Goal: Task Accomplishment & Management: Manage account settings

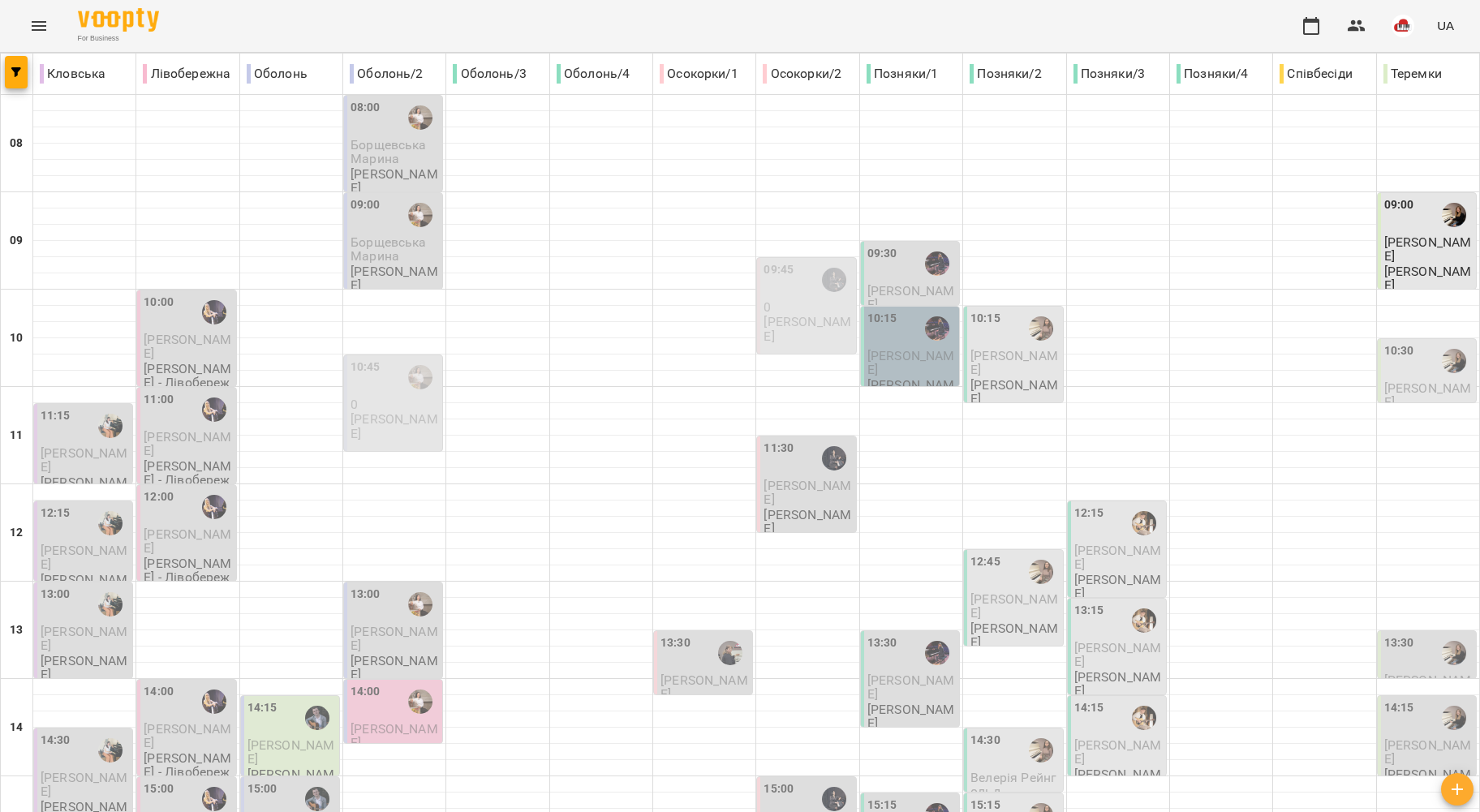
click at [41, 30] on icon "Menu" at bounding box center [39, 26] width 15 height 10
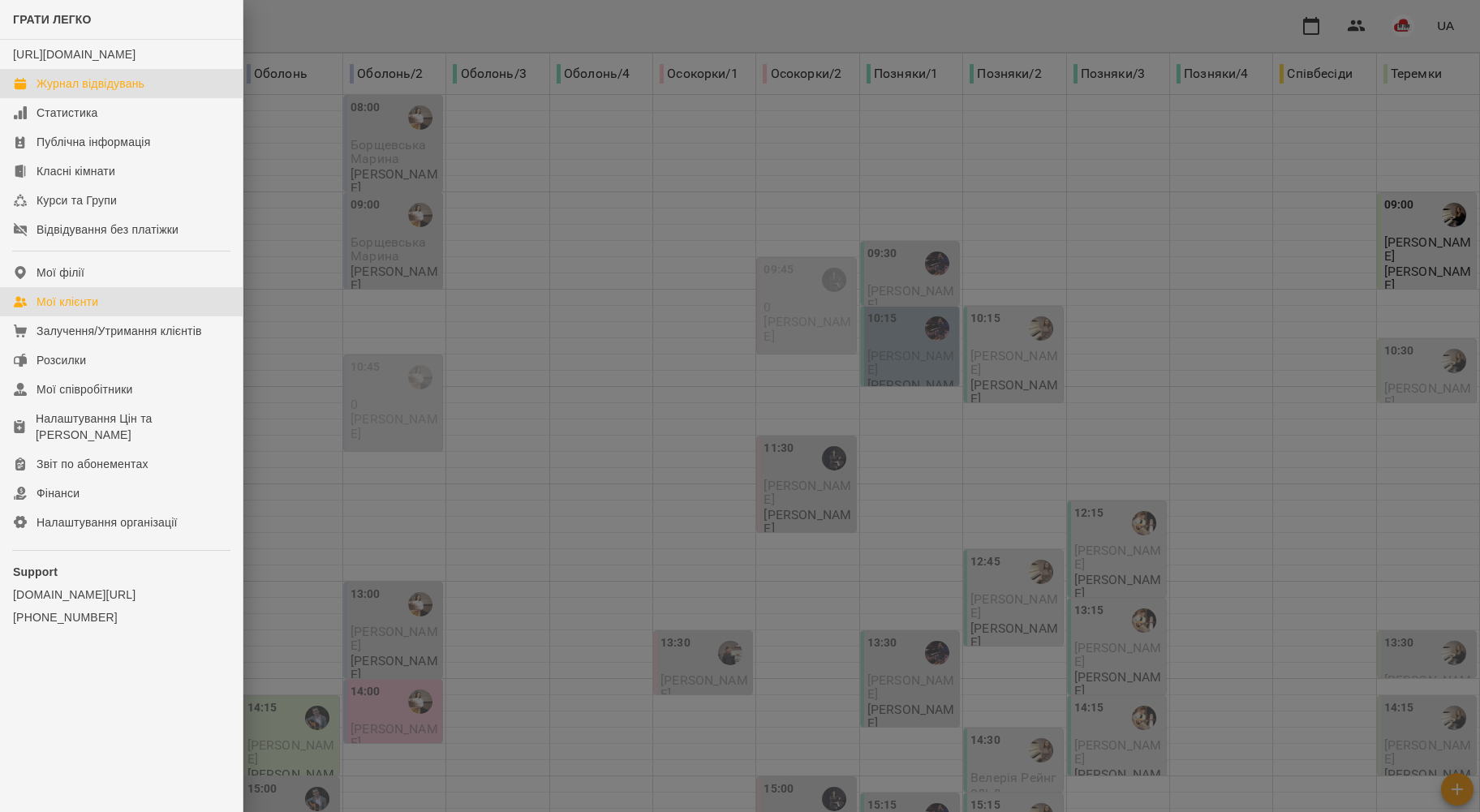
click at [112, 307] on link "Мої клієнти" at bounding box center [121, 301] width 242 height 29
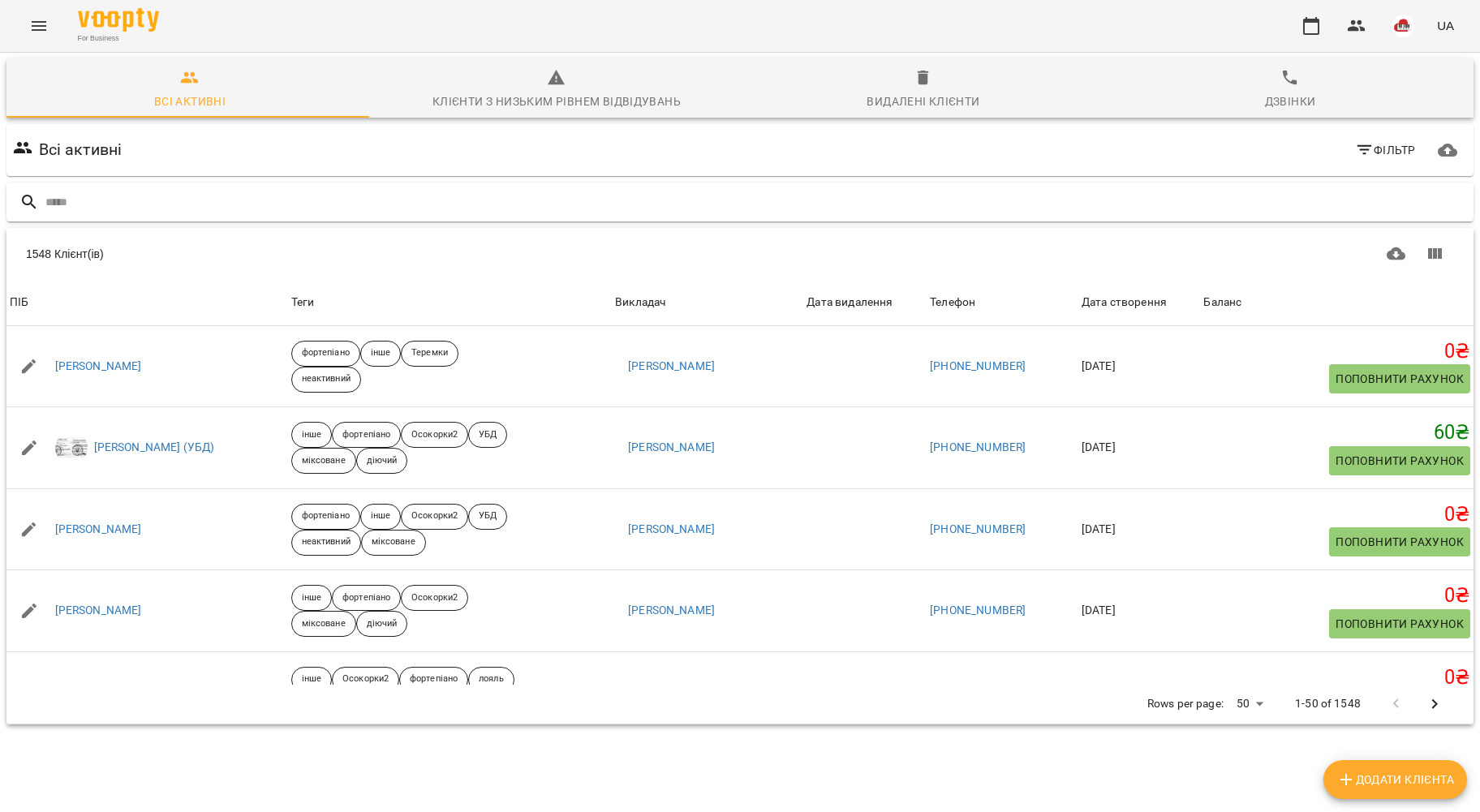
click at [145, 204] on input "text" at bounding box center [756, 202] width 1421 height 26
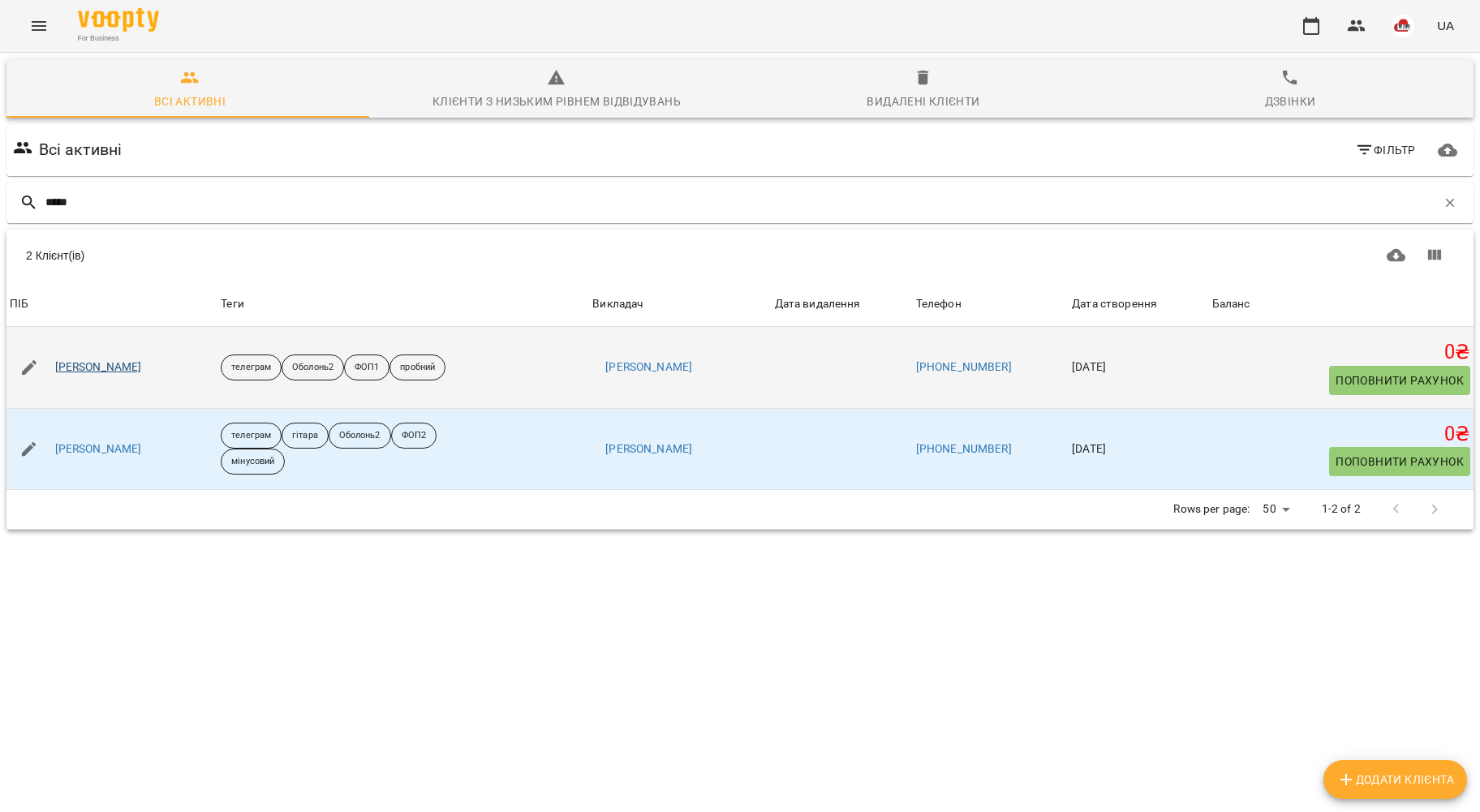
type input "*****"
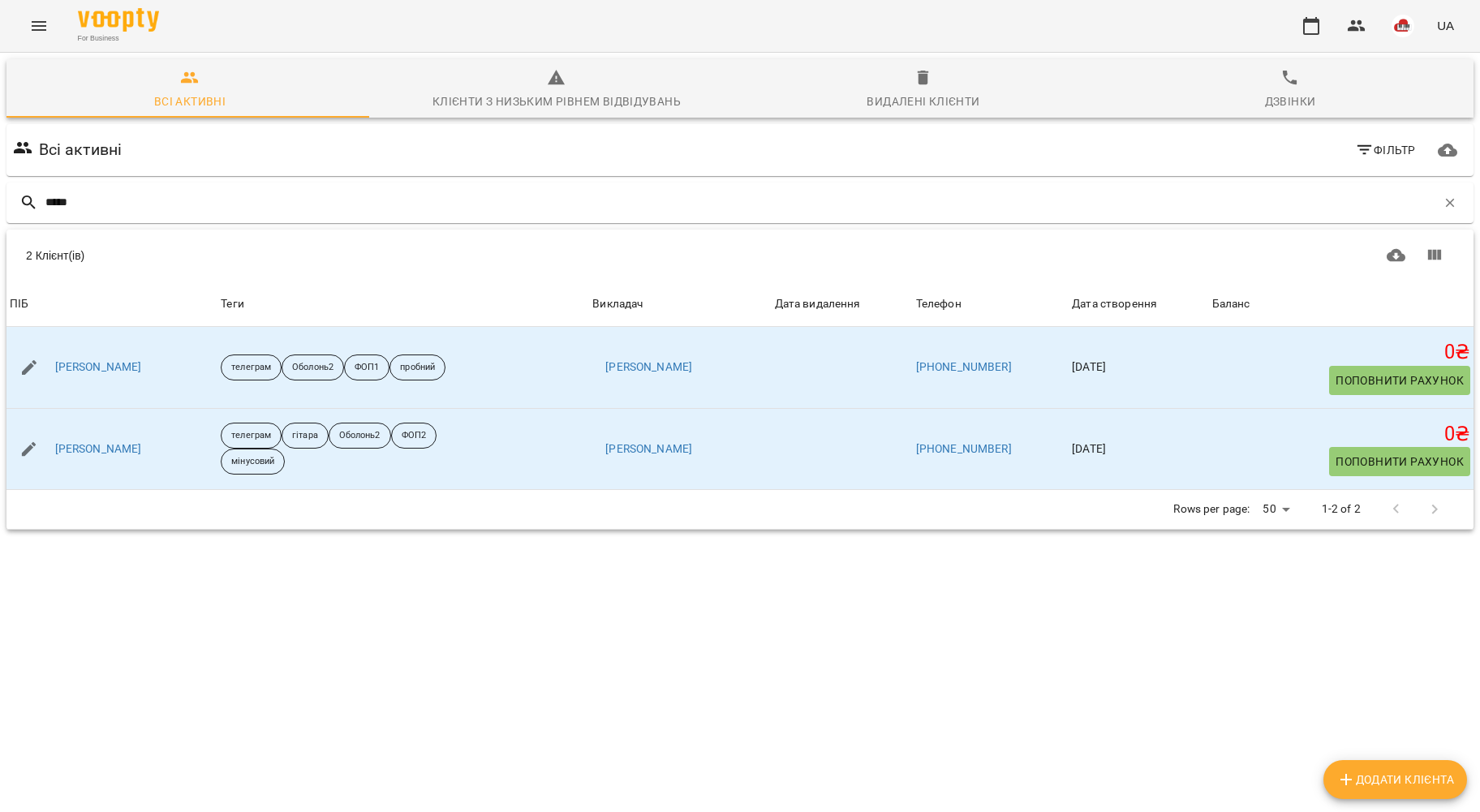
click at [46, 17] on icon "Menu" at bounding box center [39, 26] width 20 height 20
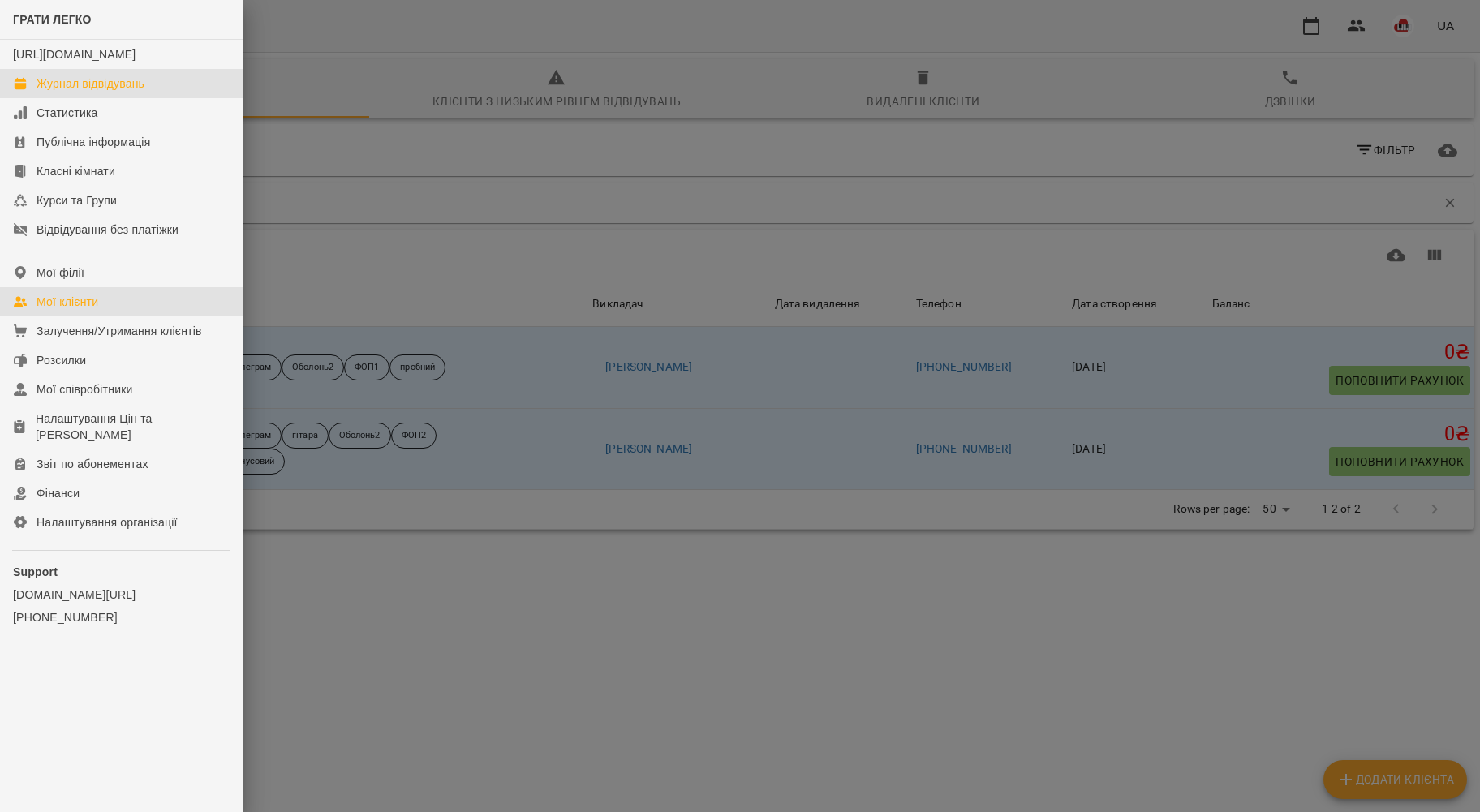
click at [87, 92] on div "Журнал відвідувань" at bounding box center [90, 84] width 108 height 16
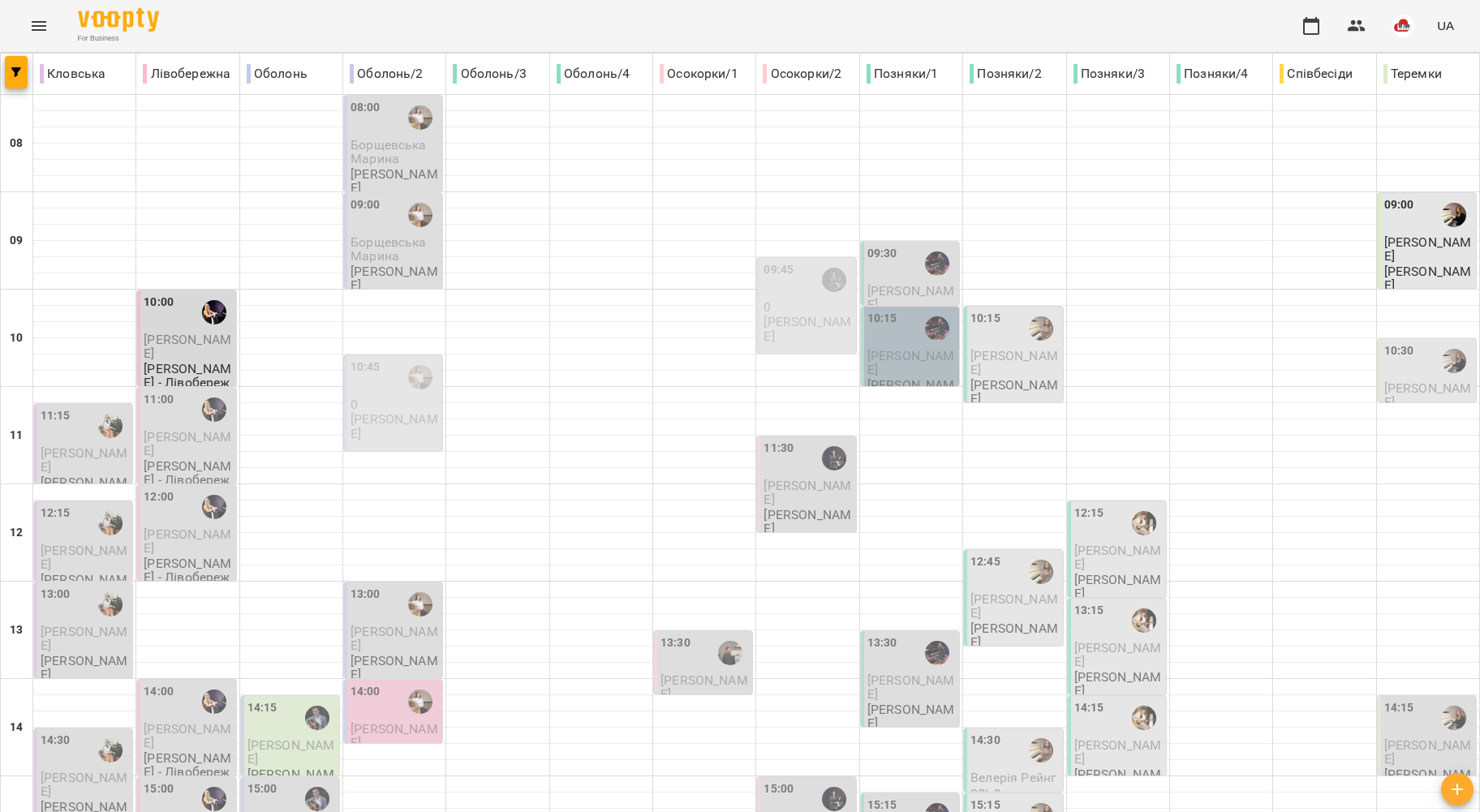
scroll to position [655, 0]
drag, startPoint x: 761, startPoint y: 805, endPoint x: 759, endPoint y: 787, distance: 18.1
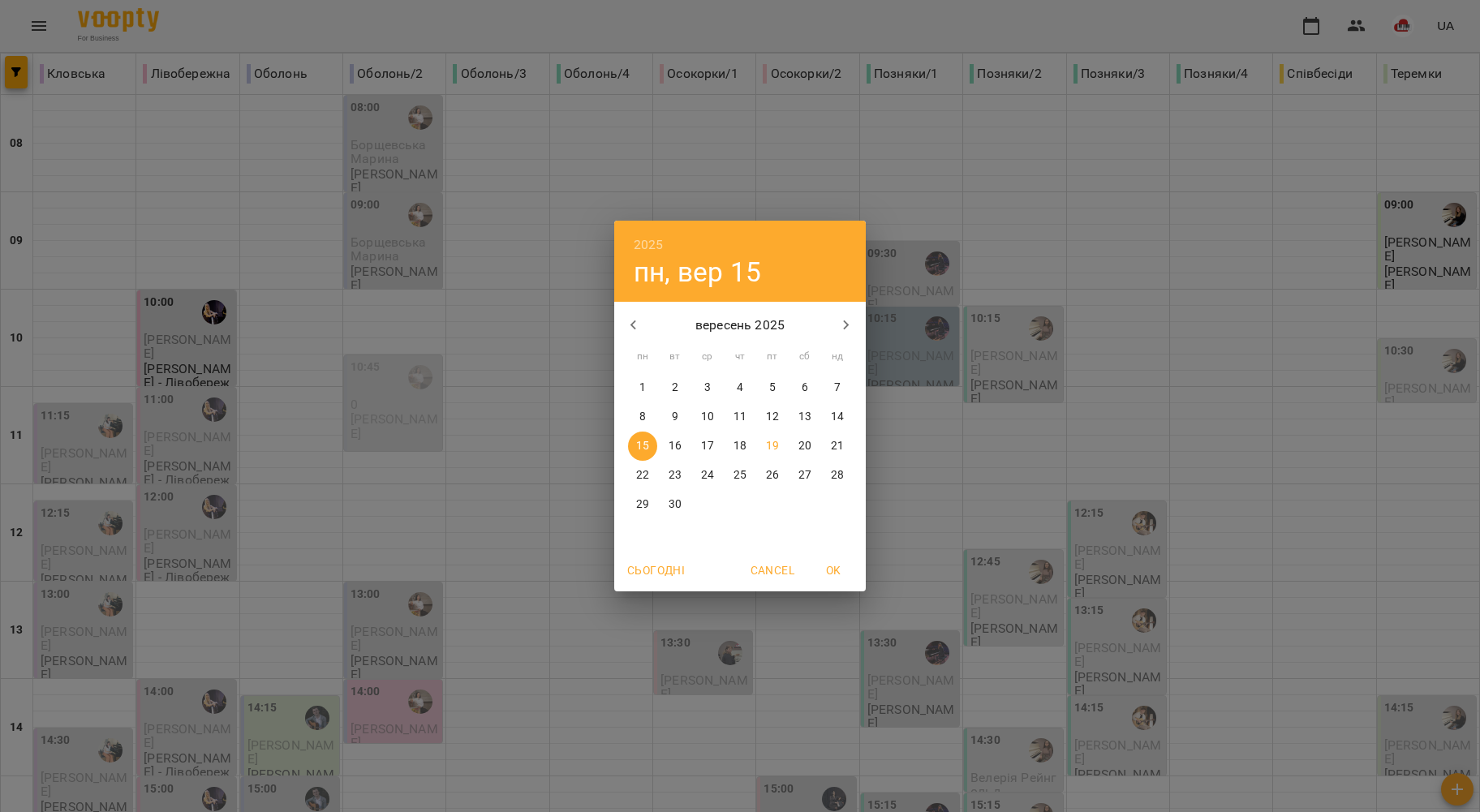
click at [660, 576] on span "Сьогодні" at bounding box center [656, 570] width 58 height 20
click at [825, 571] on span "OK" at bounding box center [833, 570] width 39 height 20
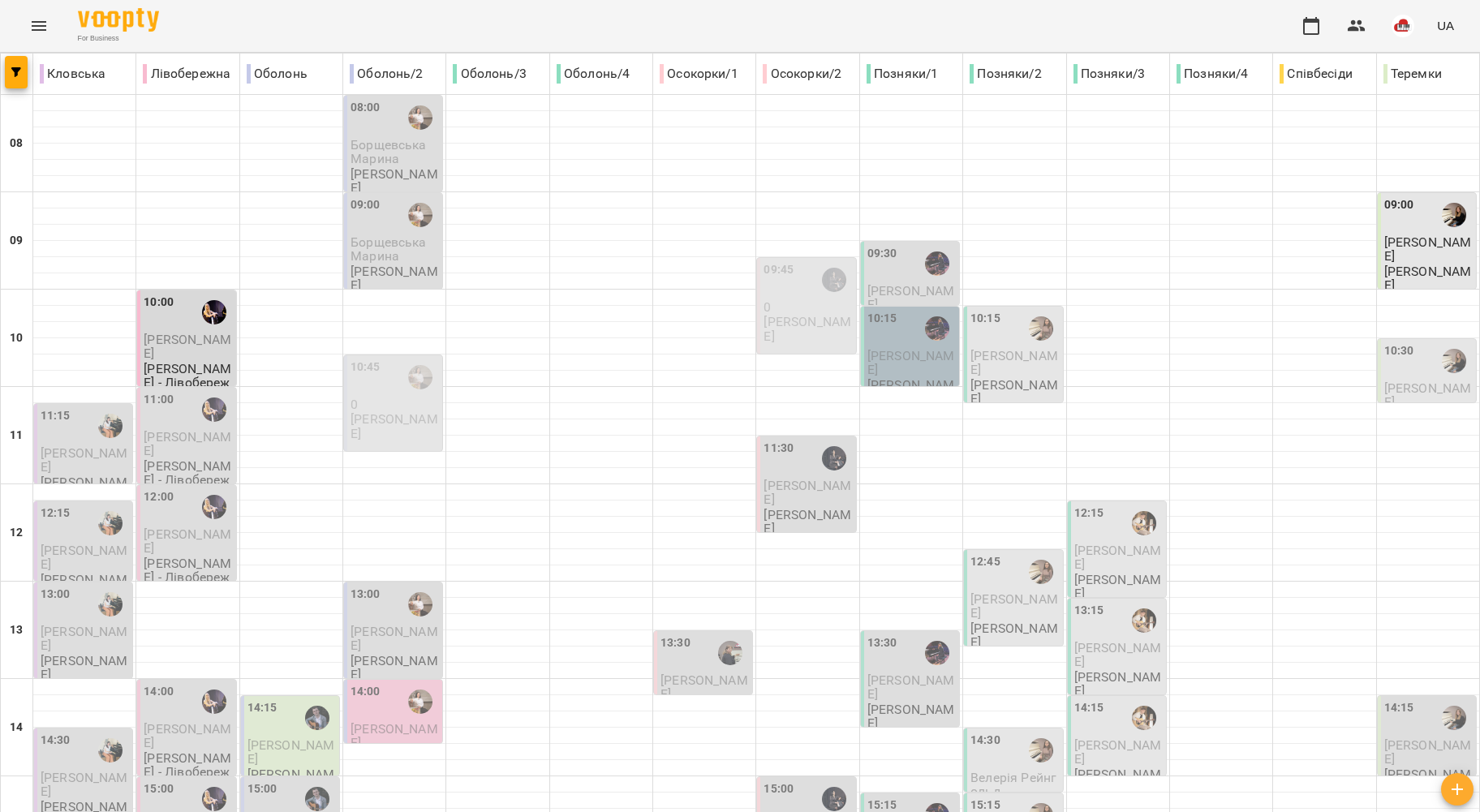
scroll to position [325, 0]
click at [365, 721] on span "[PERSON_NAME]" at bounding box center [394, 735] width 87 height 29
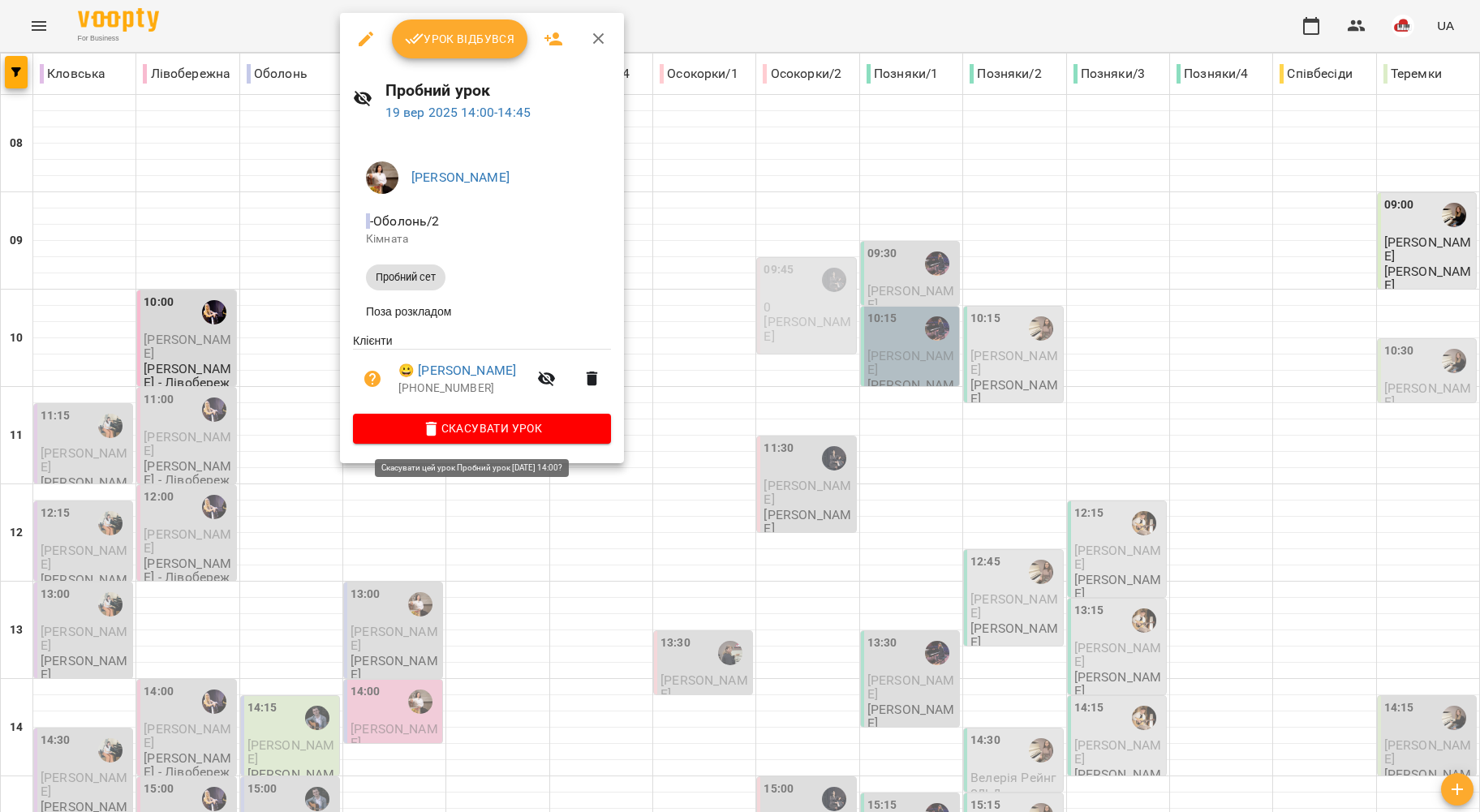
click at [486, 432] on span "Скасувати Урок" at bounding box center [482, 429] width 232 height 20
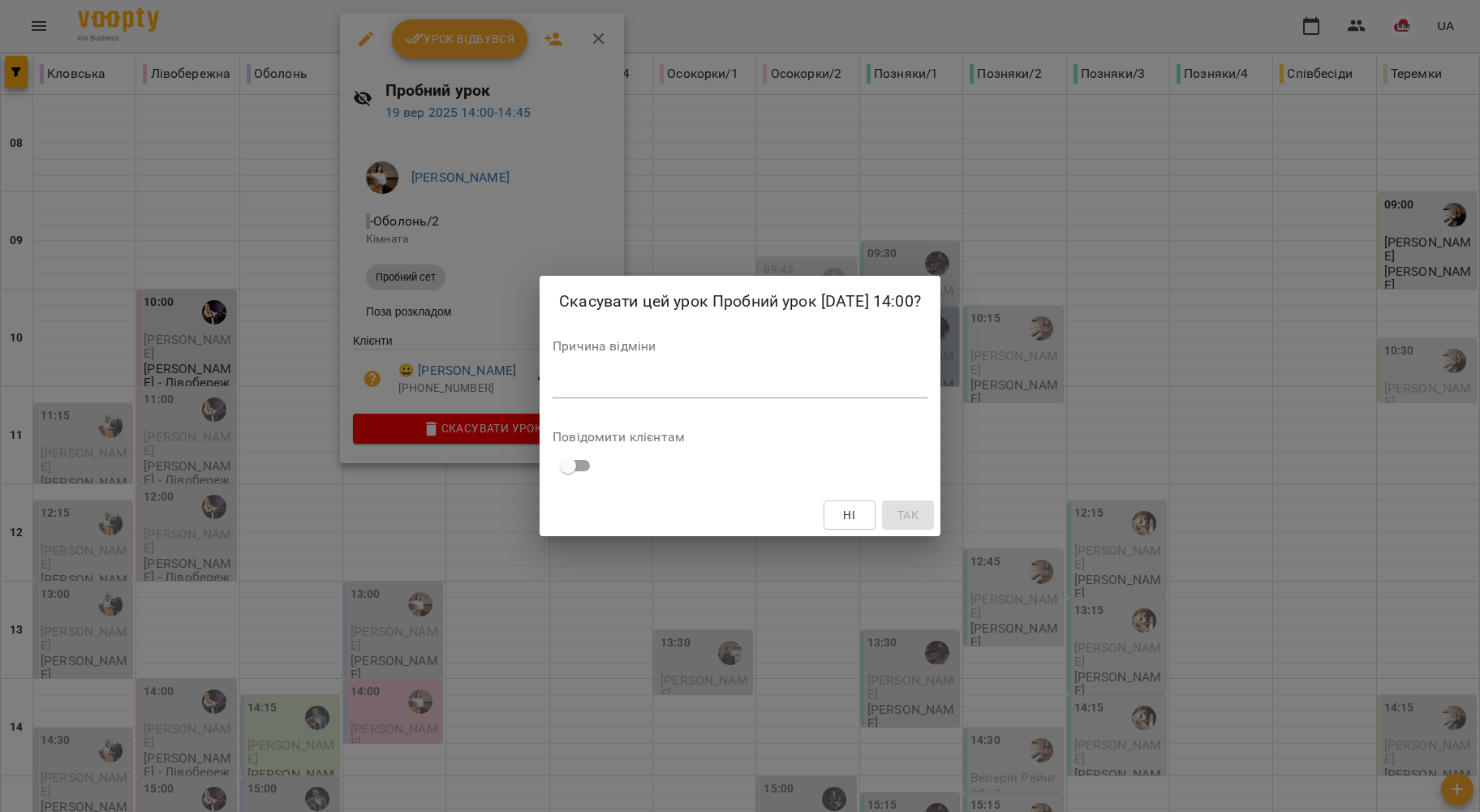
click at [581, 389] on textarea at bounding box center [740, 385] width 375 height 16
click at [558, 386] on textarea at bounding box center [740, 385] width 375 height 16
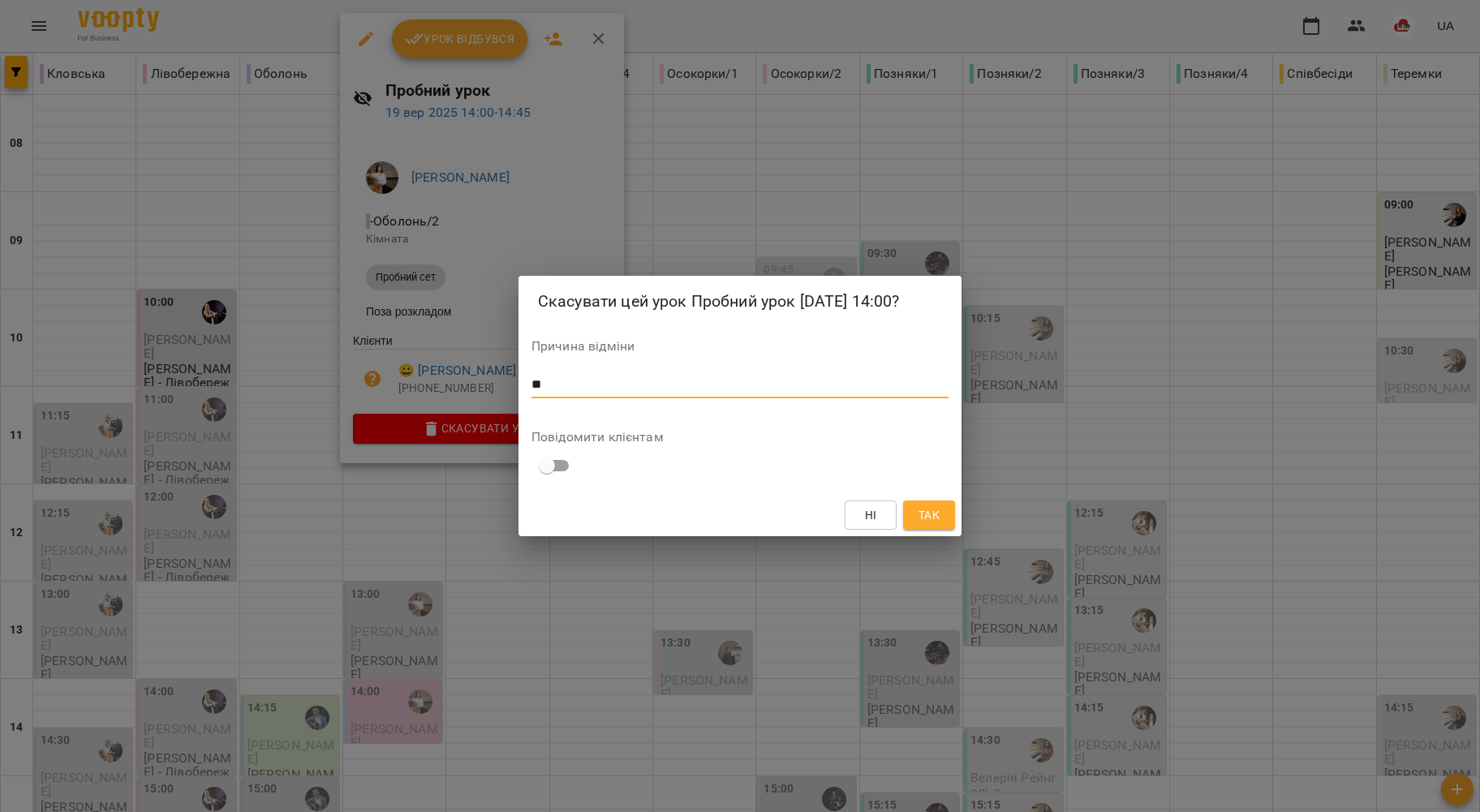
type textarea "**"
click at [940, 507] on span "Так" at bounding box center [929, 515] width 21 height 20
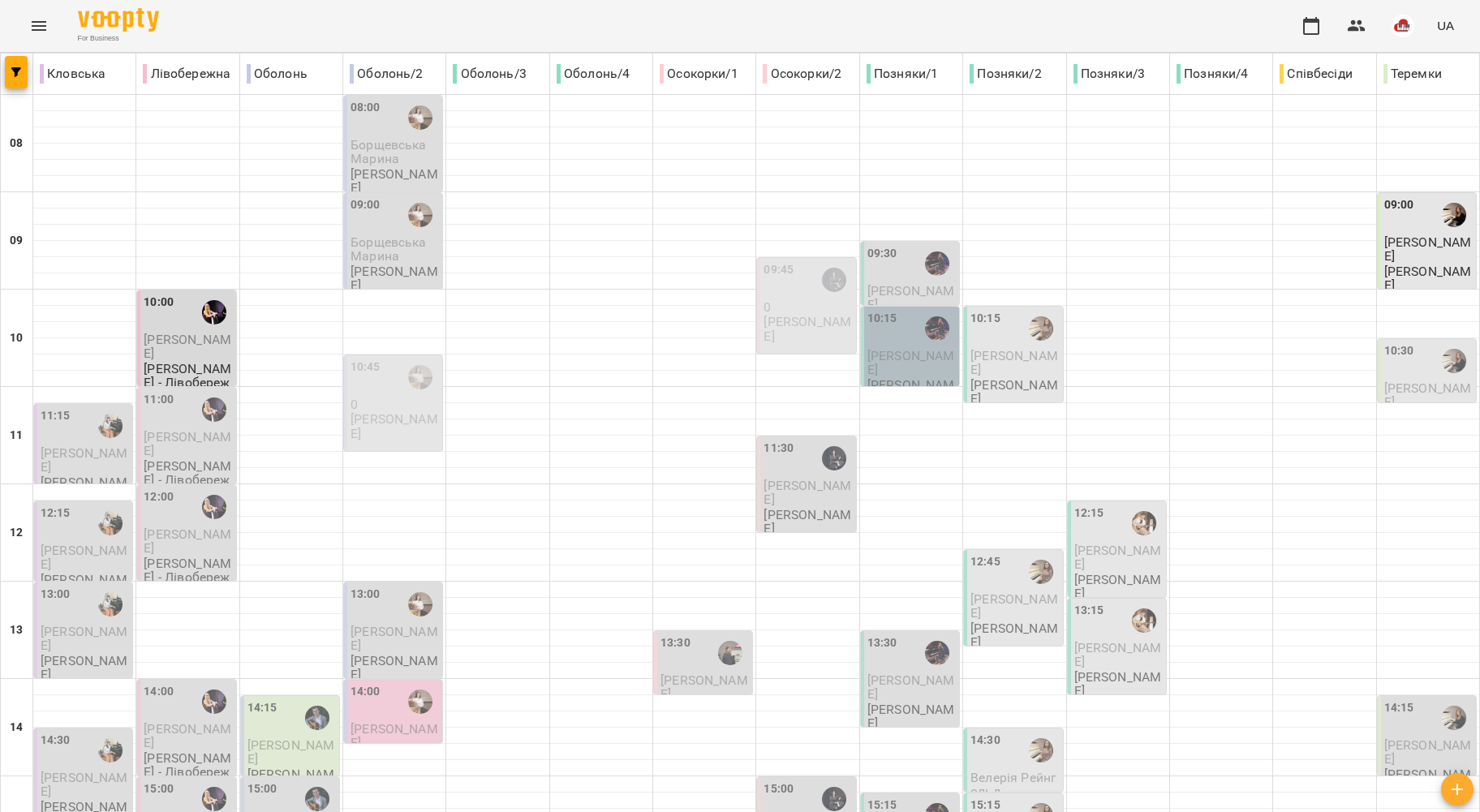
click at [37, 26] on icon "Menu" at bounding box center [39, 26] width 15 height 10
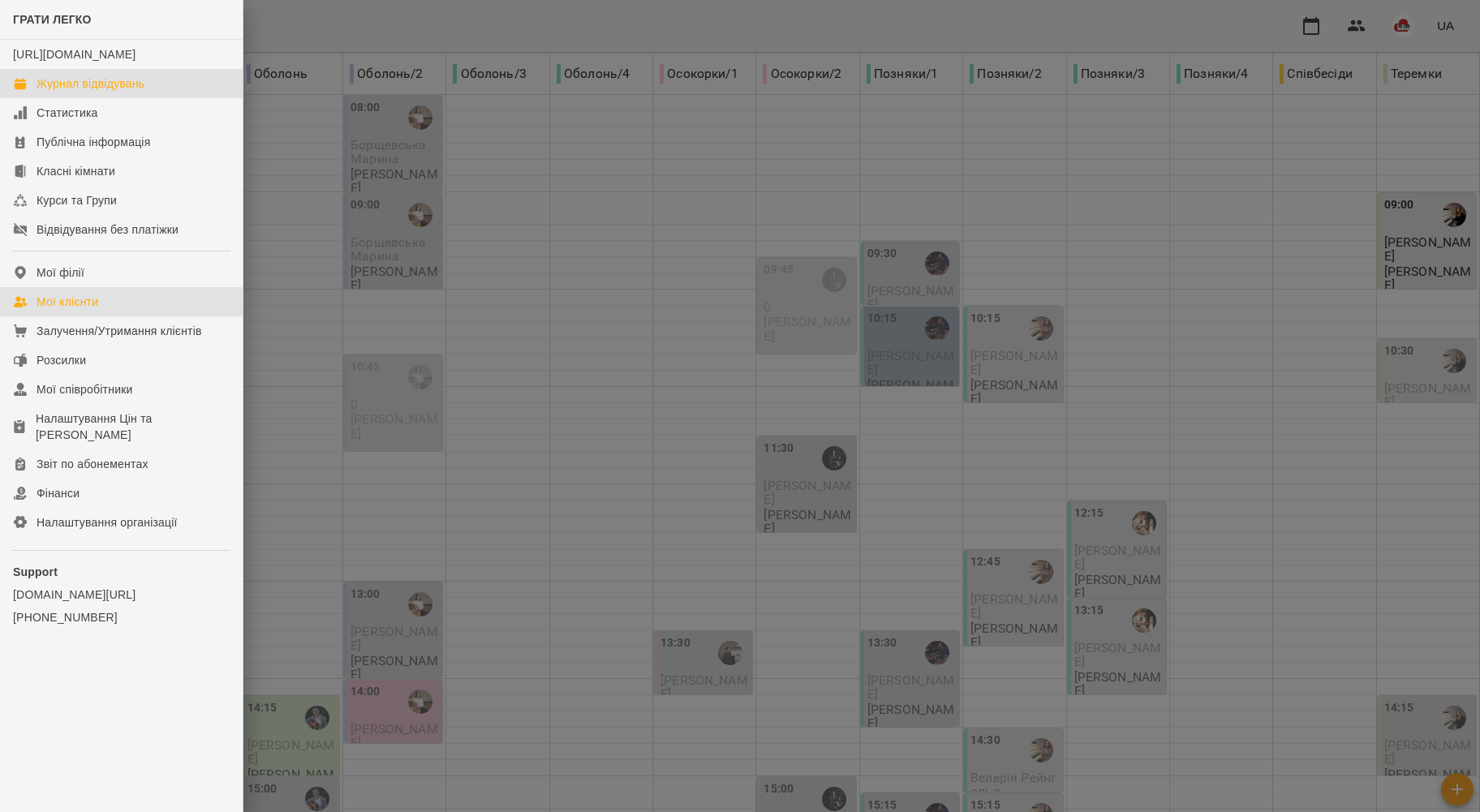
click at [81, 310] on div "Мої клієнти" at bounding box center [67, 302] width 62 height 16
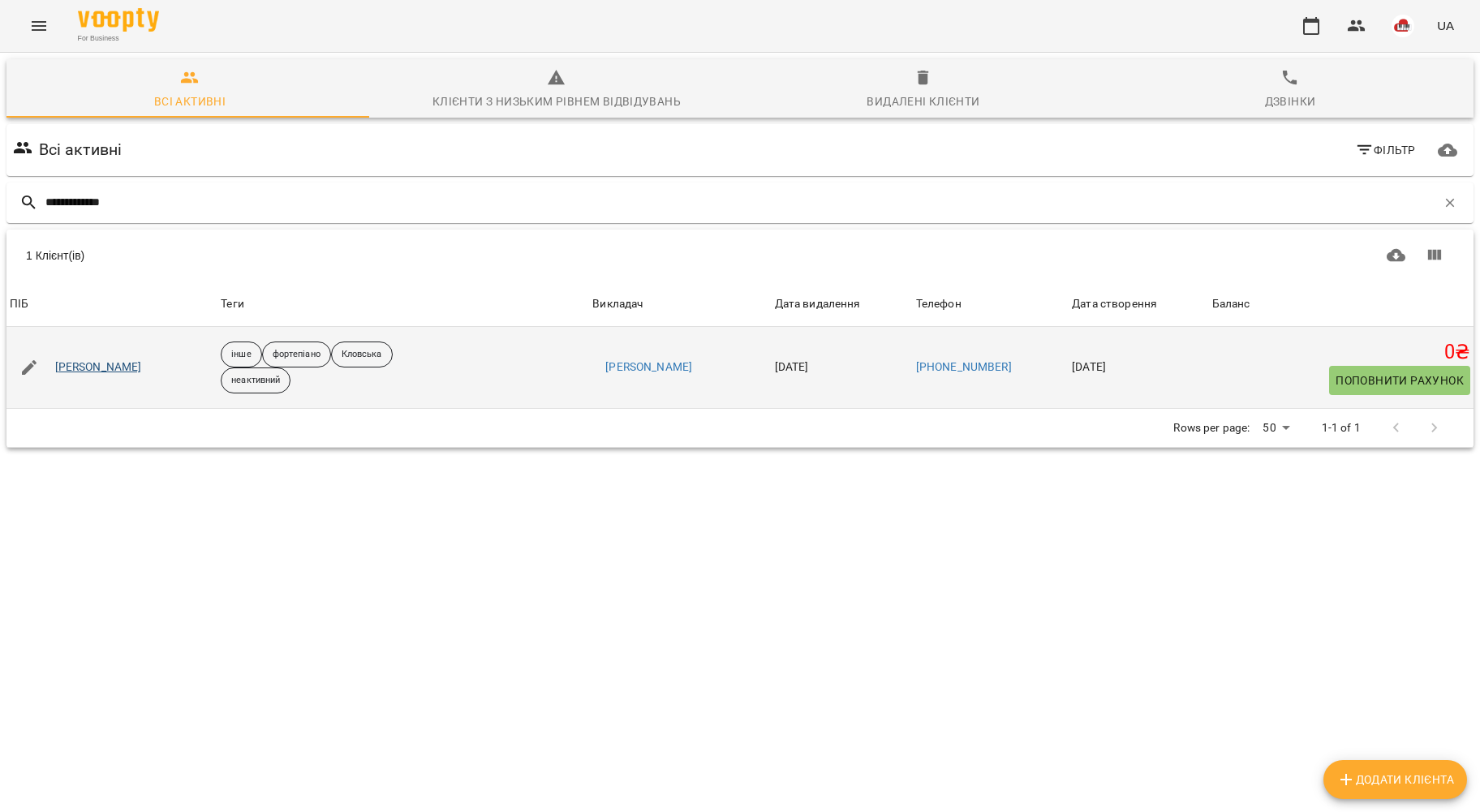
type input "**********"
click at [117, 366] on link "Єлизавета Пелих" at bounding box center [98, 368] width 87 height 16
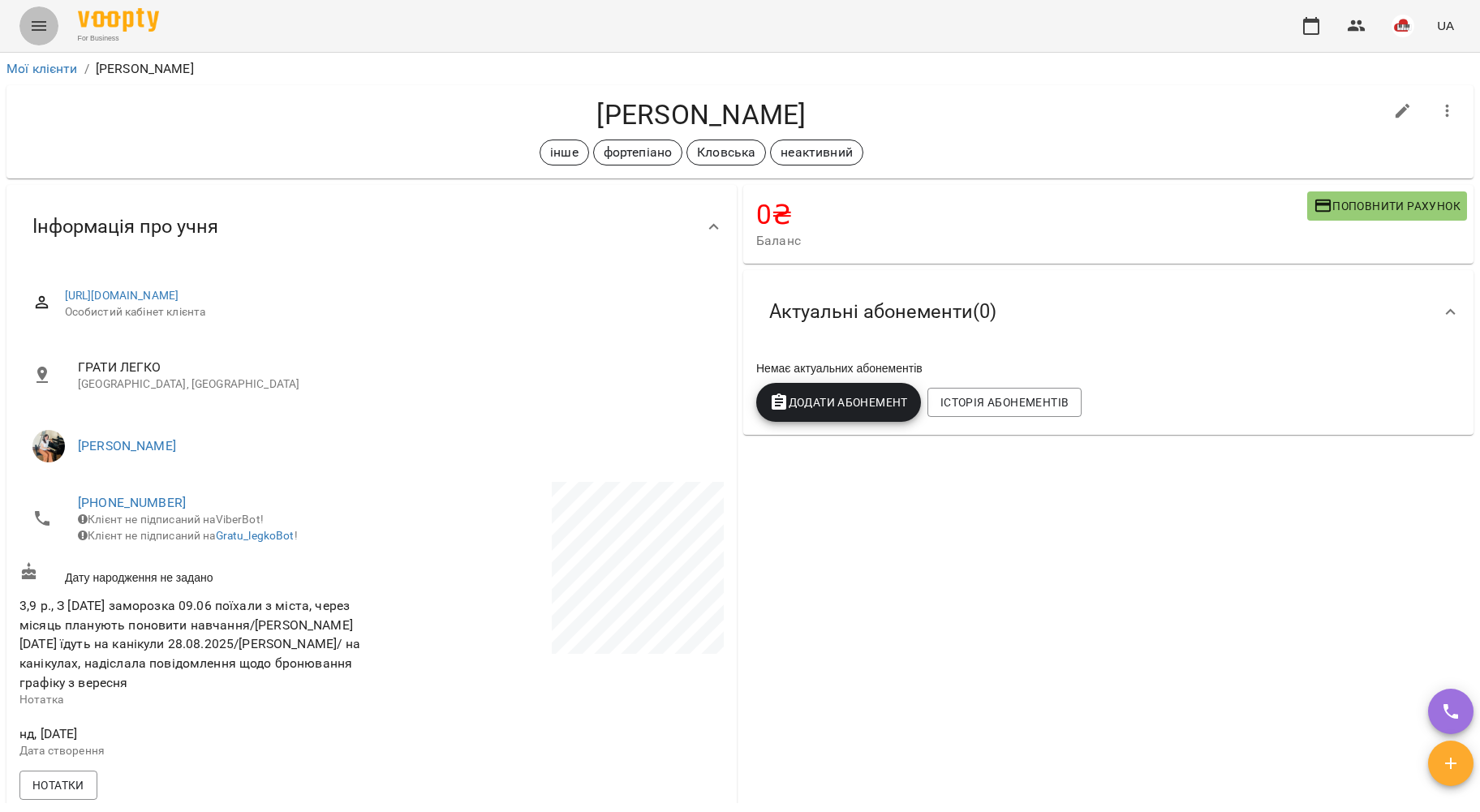
click at [43, 27] on icon "Menu" at bounding box center [39, 26] width 20 height 20
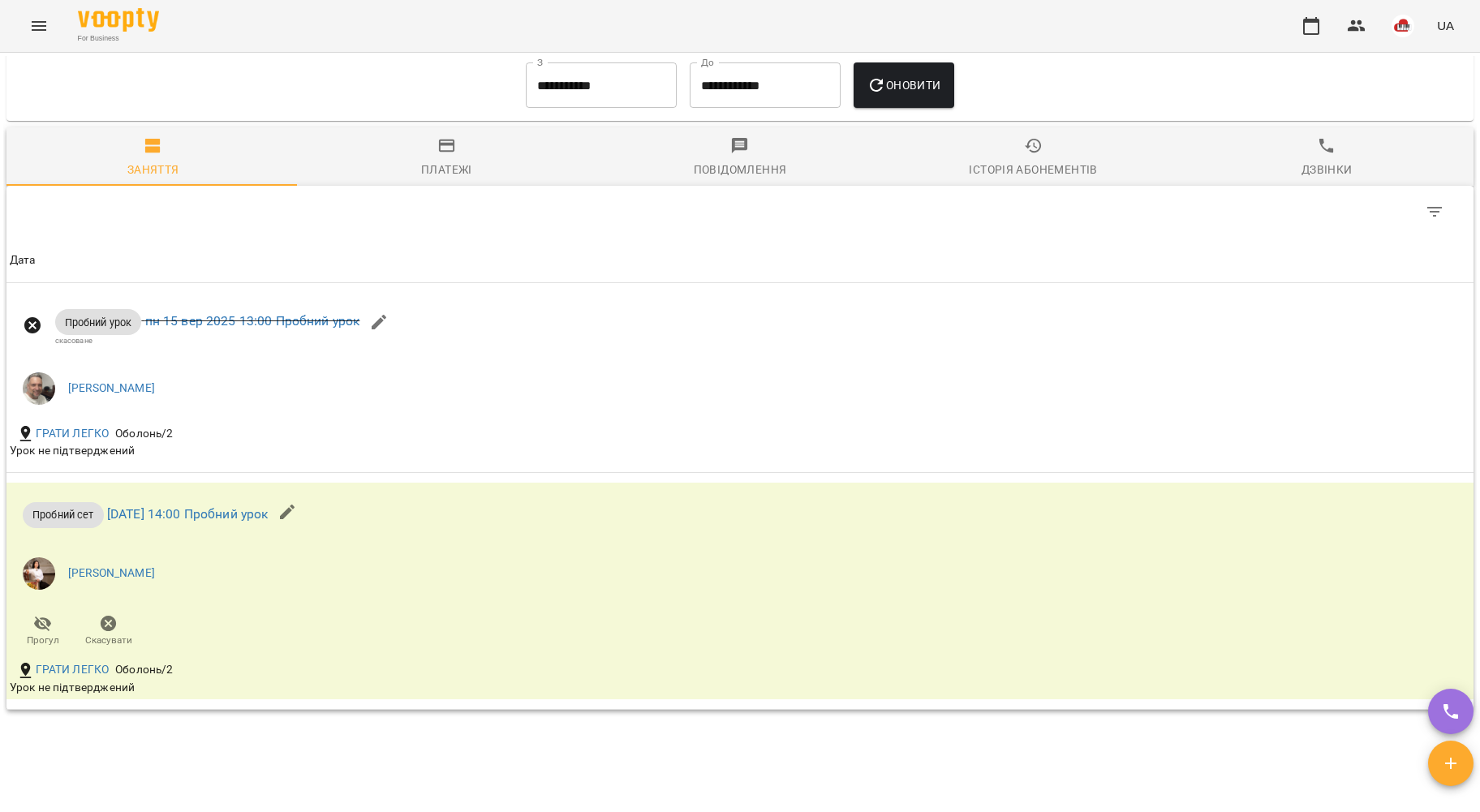
scroll to position [1298, 0]
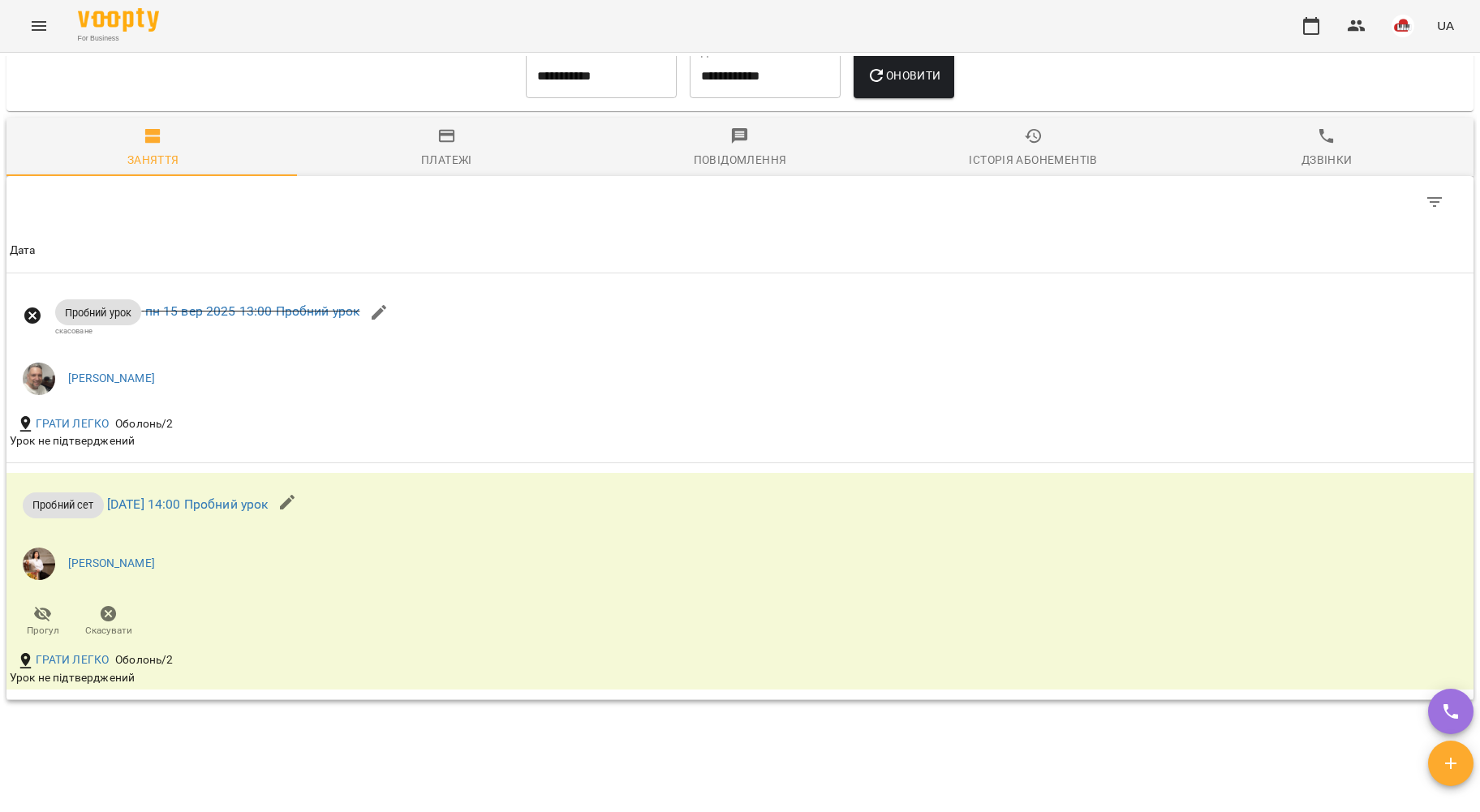
click at [599, 98] on input "**********" at bounding box center [601, 75] width 151 height 45
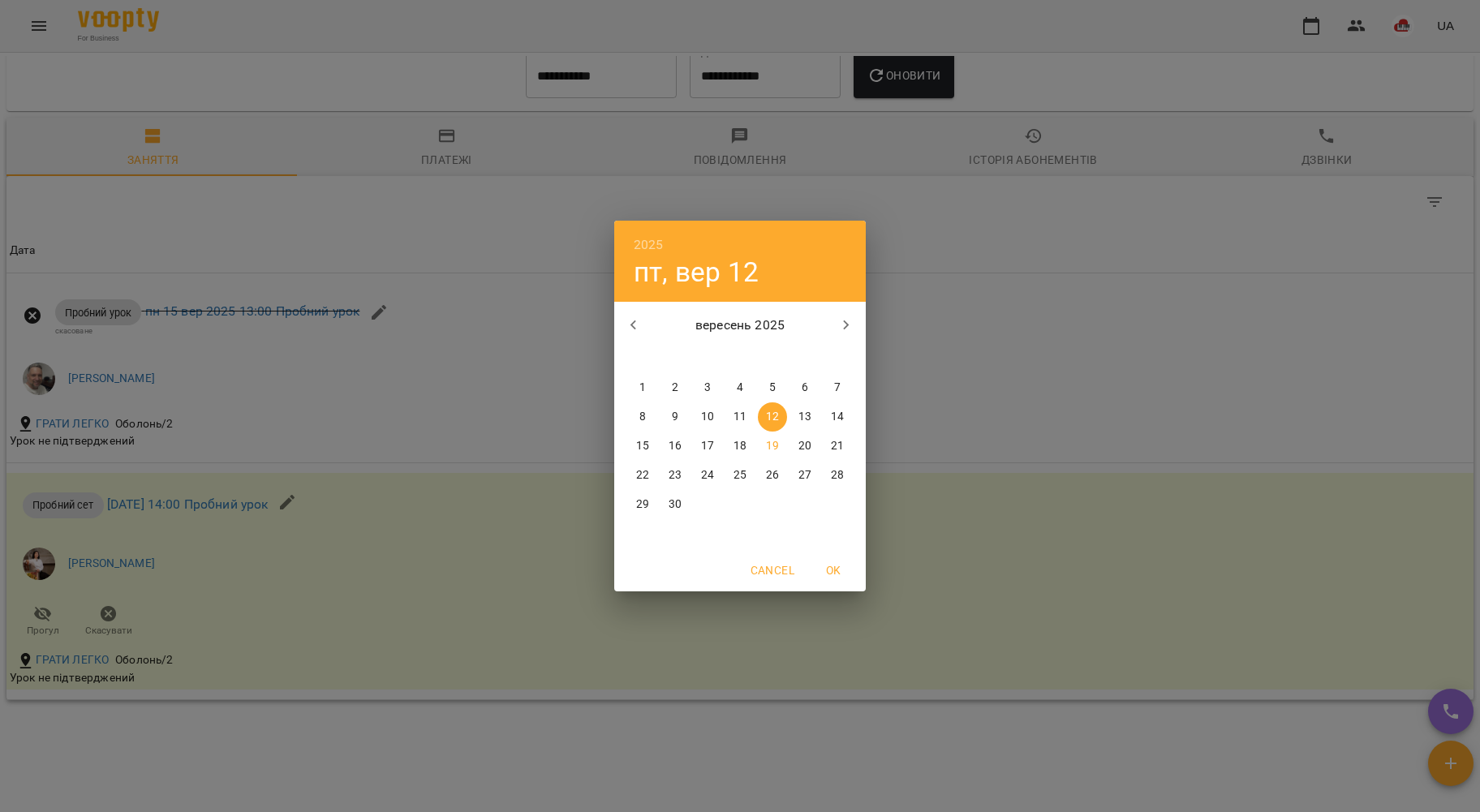
click at [642, 382] on p "1" at bounding box center [642, 388] width 7 height 16
type input "**********"
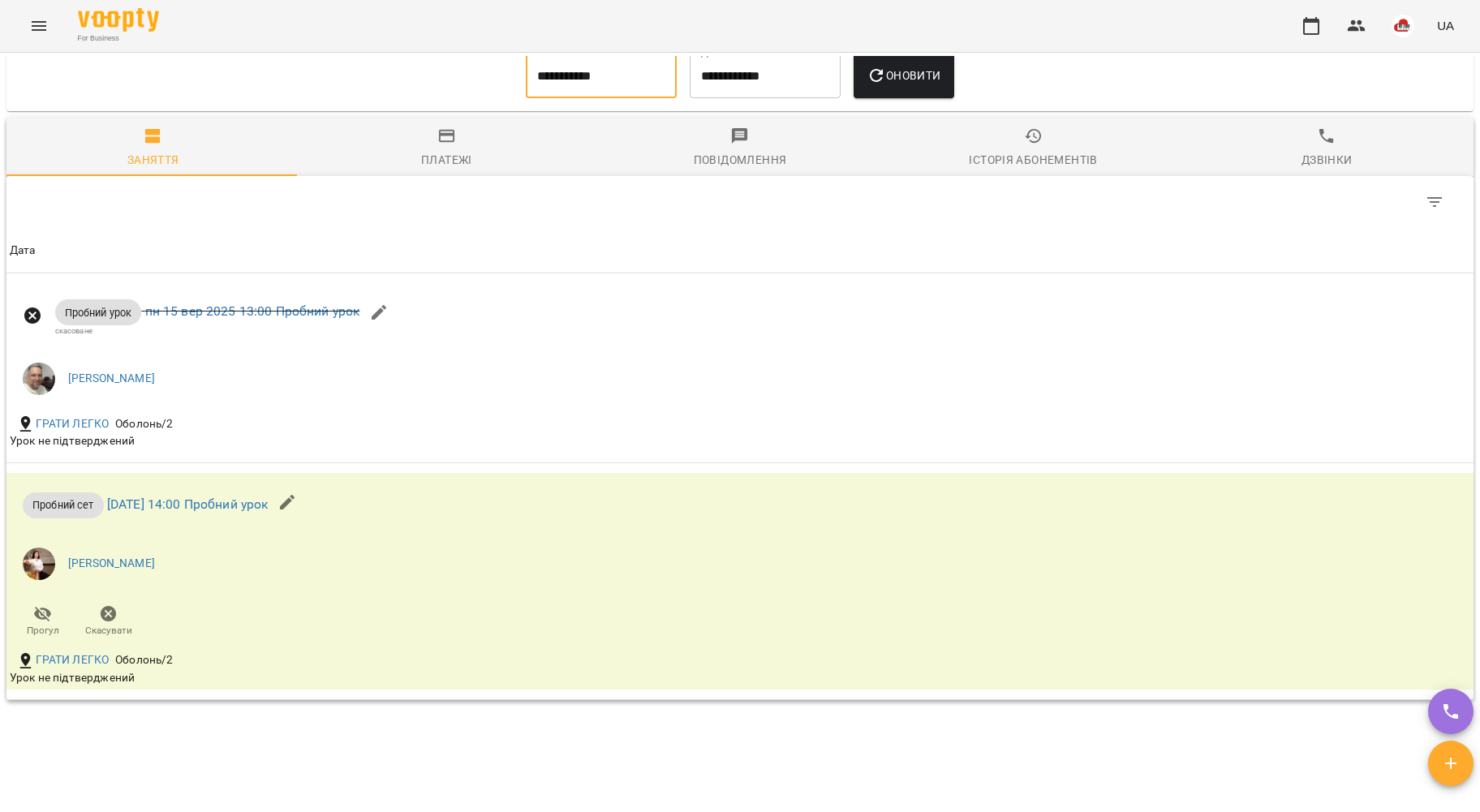
click at [920, 85] on span "Оновити" at bounding box center [904, 76] width 74 height 20
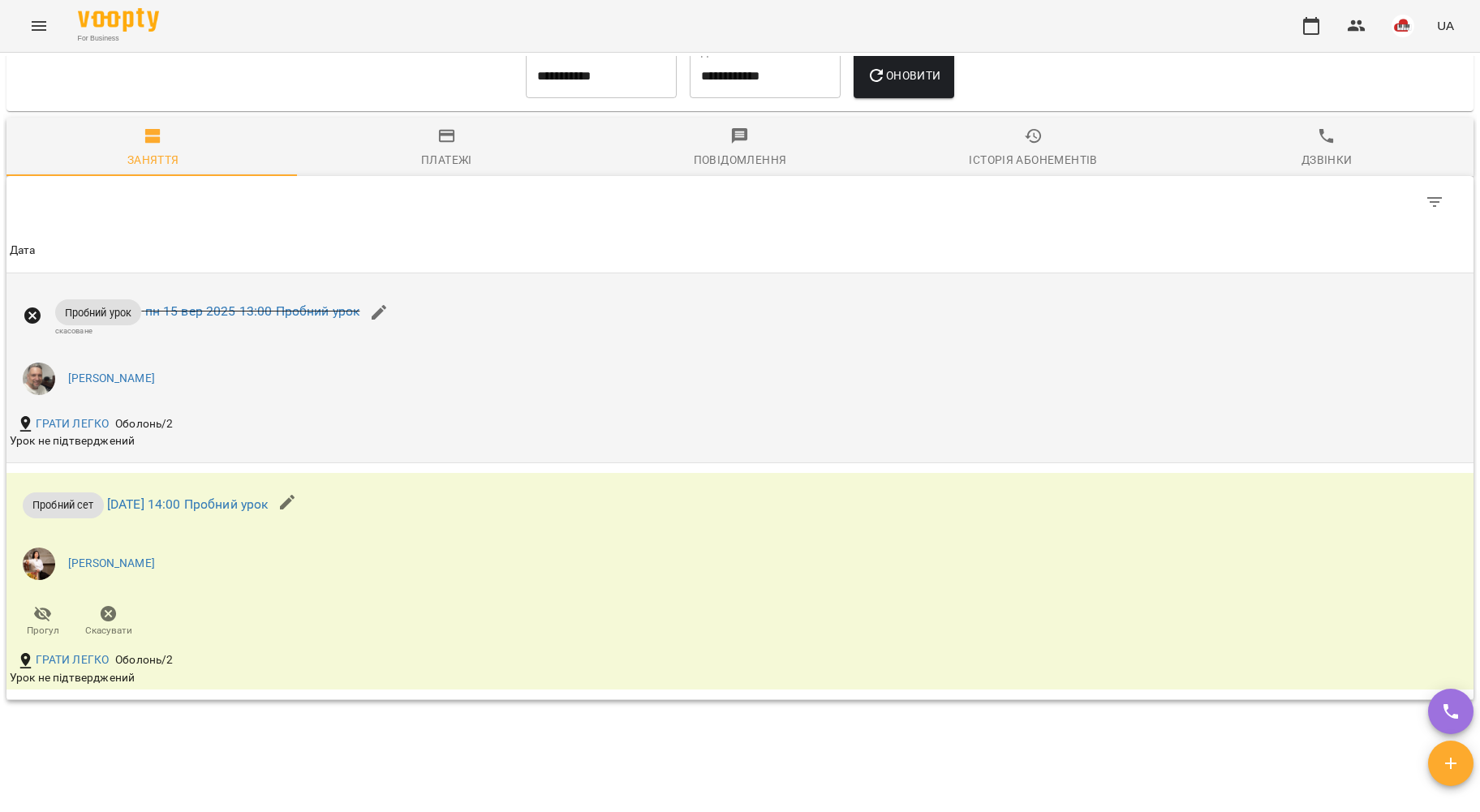
scroll to position [1403, 0]
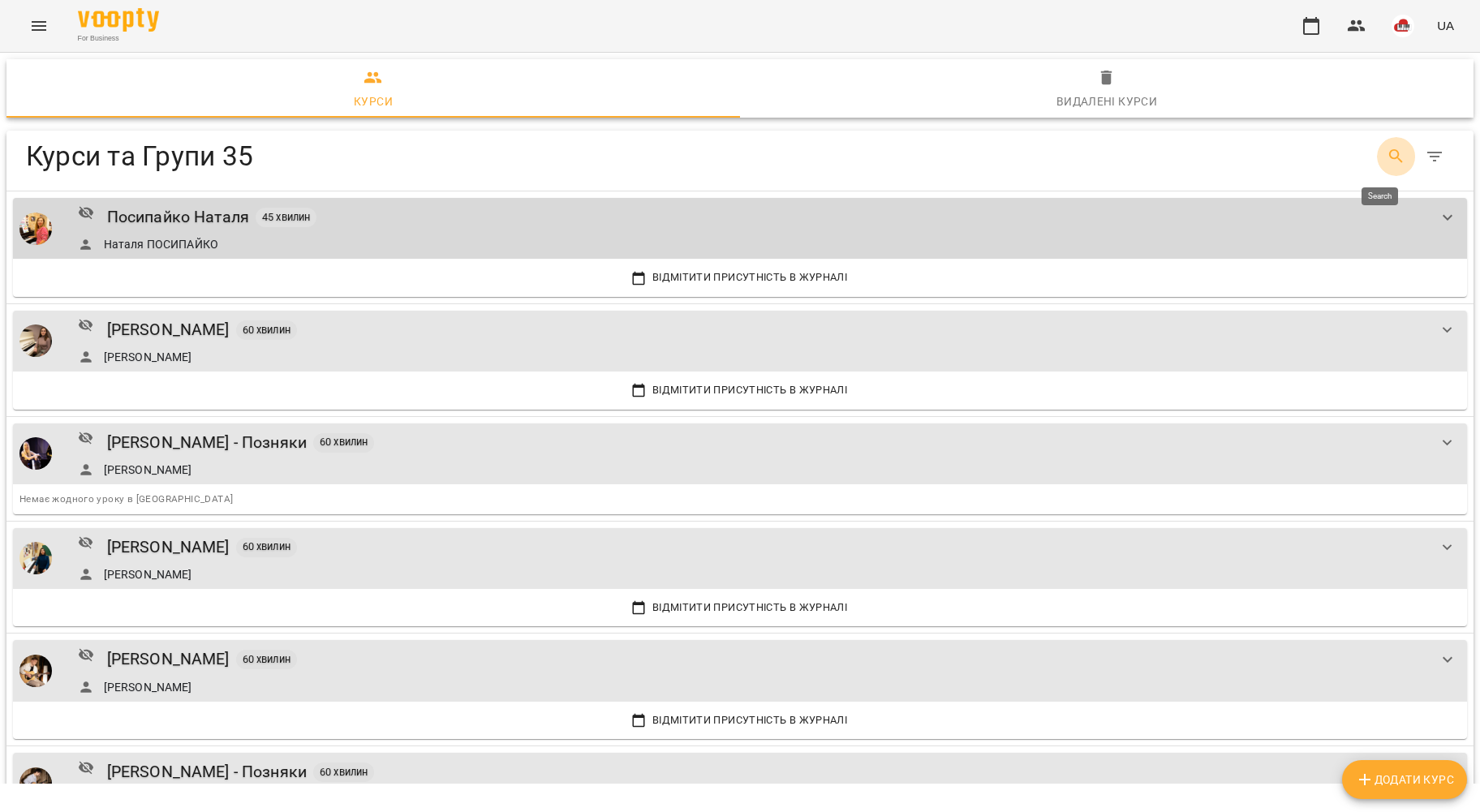
click at [1377, 149] on button "Search" at bounding box center [1396, 156] width 39 height 39
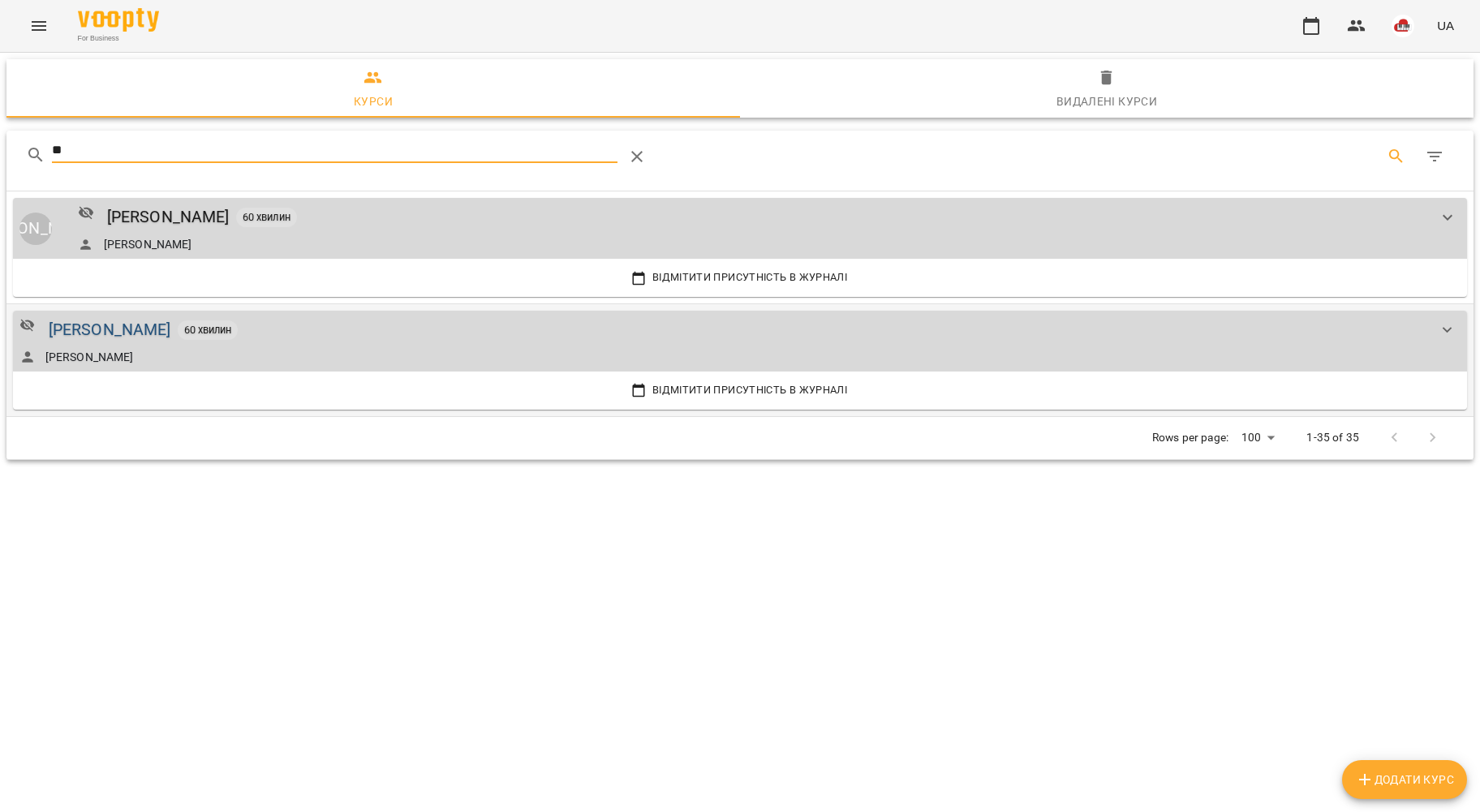
type input "**"
click at [128, 328] on div "Поліна БУРАКОВА" at bounding box center [110, 330] width 123 height 26
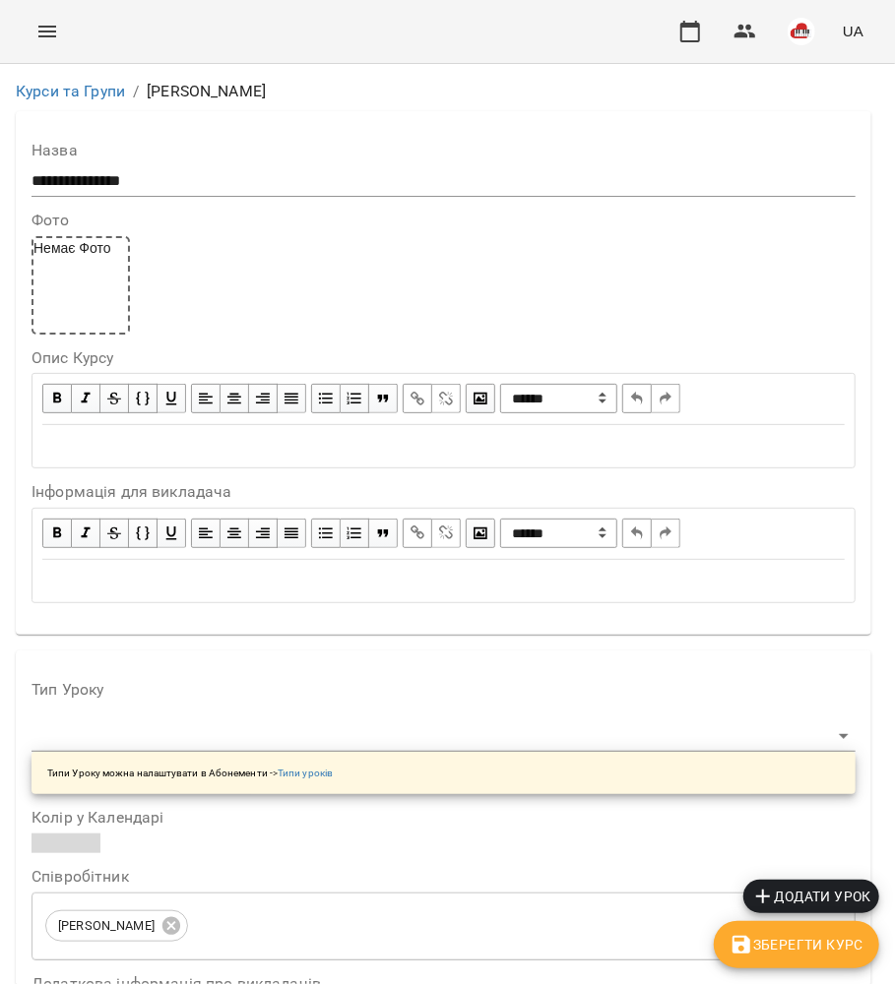
scroll to position [3411, 0]
